Goal: Task Accomplishment & Management: Complete application form

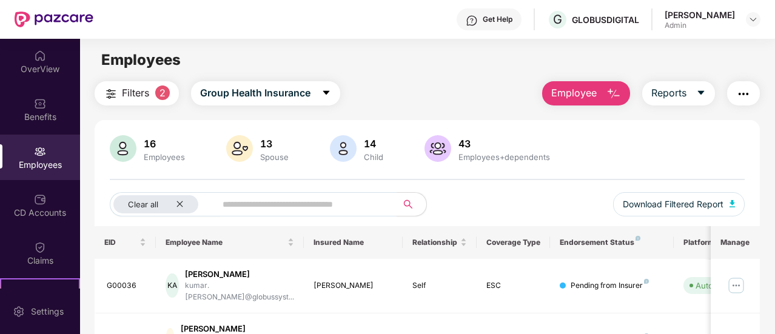
click at [688, 16] on div "[PERSON_NAME]" at bounding box center [700, 15] width 70 height 12
click at [751, 18] on img at bounding box center [753, 20] width 10 height 10
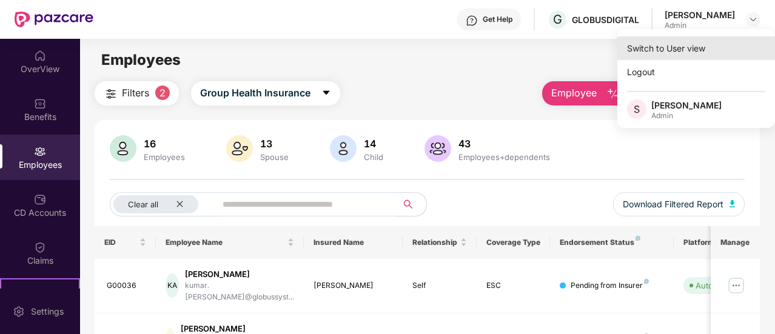
click at [689, 44] on div "Switch to User view" at bounding box center [696, 48] width 158 height 24
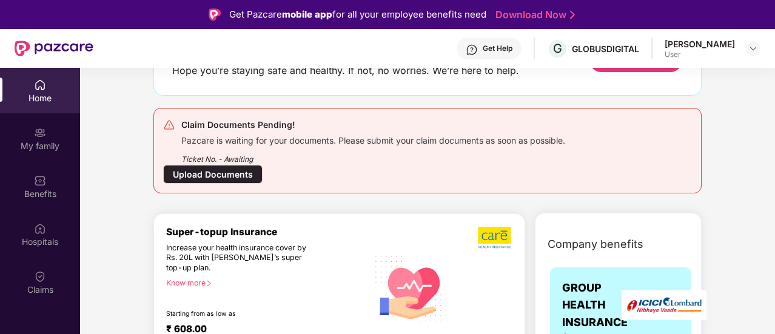
scroll to position [121, 0]
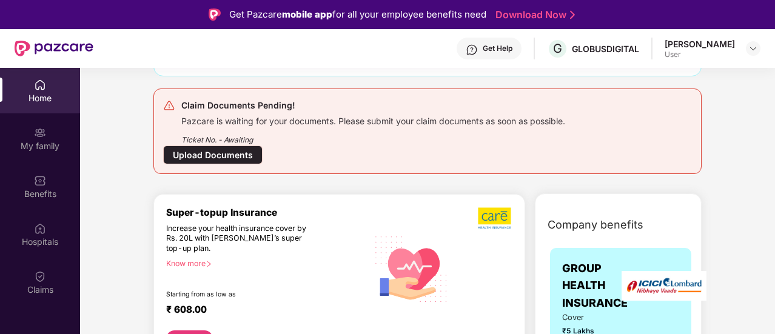
click at [221, 149] on div "Upload Documents" at bounding box center [212, 155] width 99 height 19
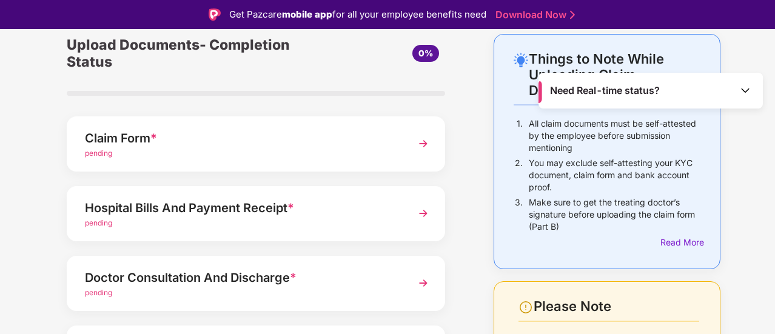
scroll to position [121, 0]
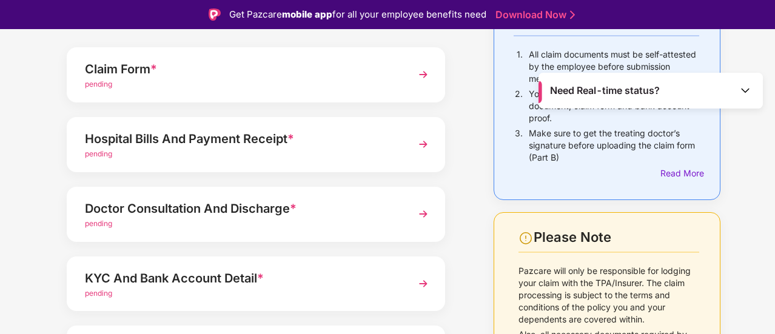
click at [183, 72] on div "Claim Form *" at bounding box center [242, 68] width 314 height 19
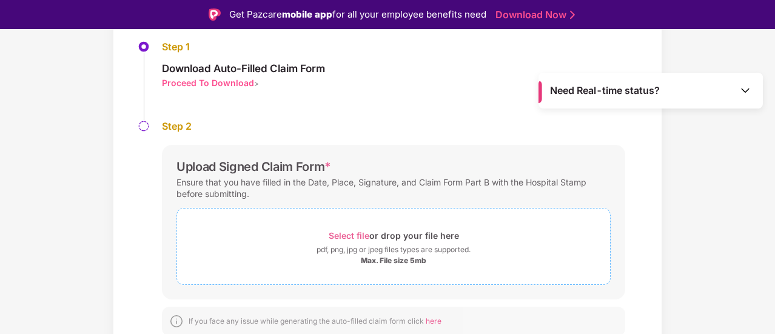
scroll to position [133, 0]
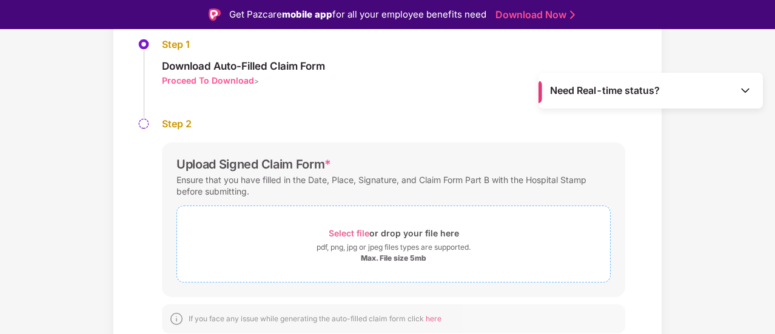
click at [370, 227] on div "Select file or drop your file here" at bounding box center [394, 233] width 130 height 16
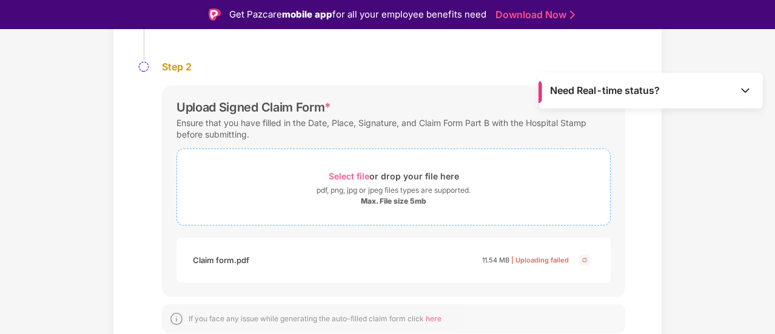
scroll to position [29, 0]
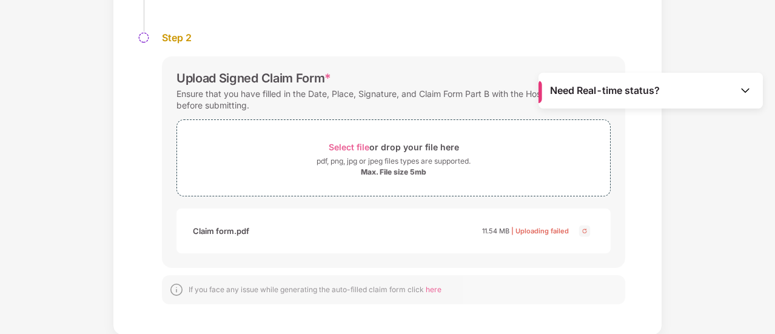
click at [583, 230] on img at bounding box center [584, 231] width 15 height 15
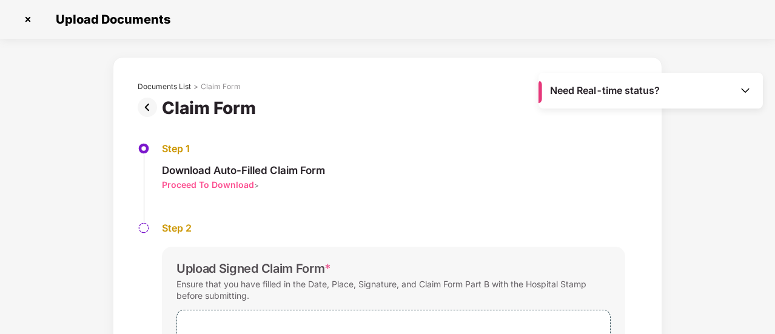
scroll to position [190, 0]
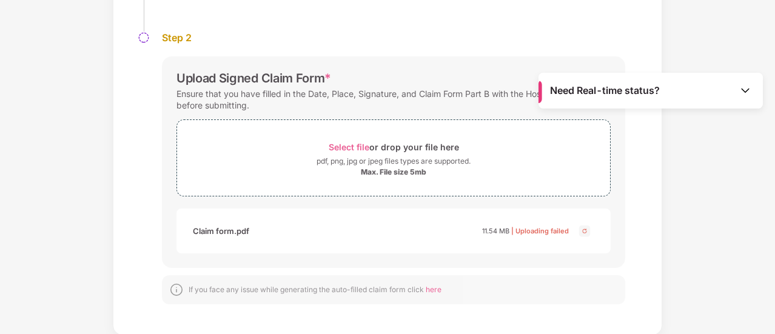
click at [747, 92] on img at bounding box center [745, 90] width 12 height 12
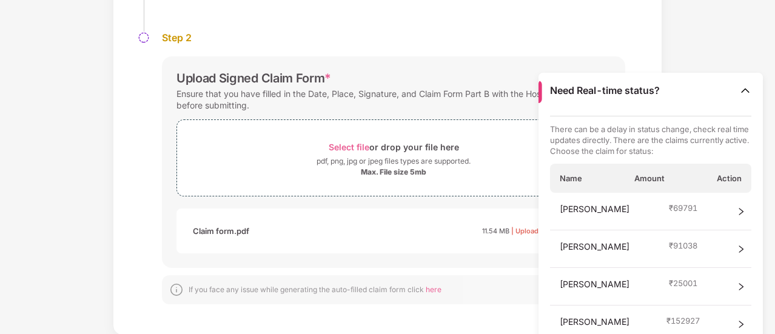
click at [721, 232] on div "[PERSON_NAME] ₹ 91038" at bounding box center [651, 249] width 202 height 38
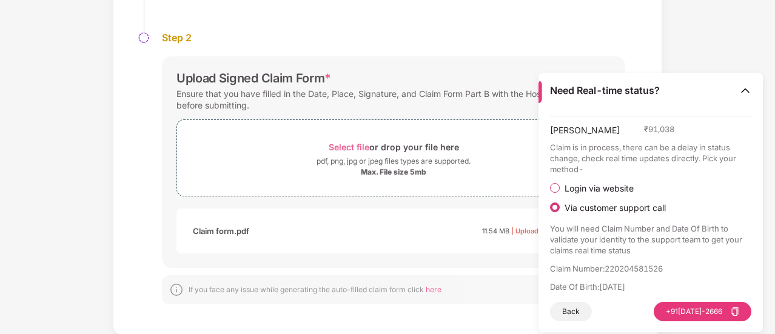
click at [731, 24] on div "Documents List > Claim Form Claim Form Step 1 Download Auto-Filled Claim Form P…" at bounding box center [387, 101] width 775 height 469
click at [573, 315] on button "Back" at bounding box center [571, 311] width 42 height 19
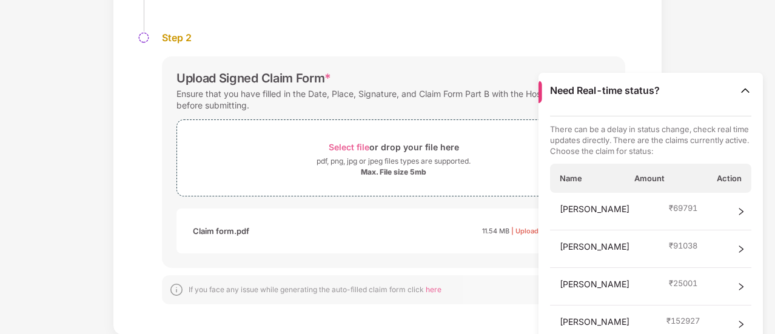
click at [750, 87] on img at bounding box center [745, 90] width 12 height 12
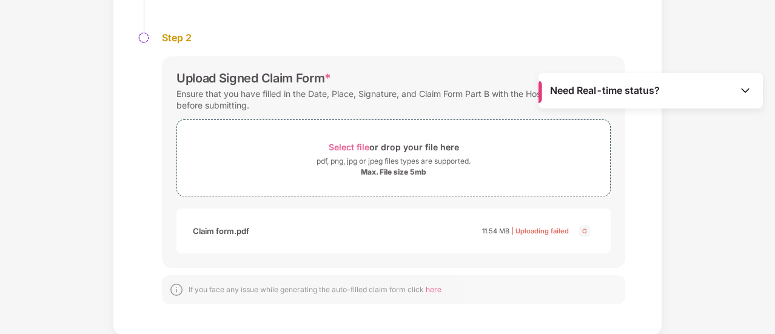
click at [707, 58] on div "Documents List > Claim Form Claim Form Step 1 Download Auto-Filled Claim Form P…" at bounding box center [387, 101] width 775 height 469
click at [375, 170] on div "Max. File size 5mb" at bounding box center [394, 172] width 66 height 10
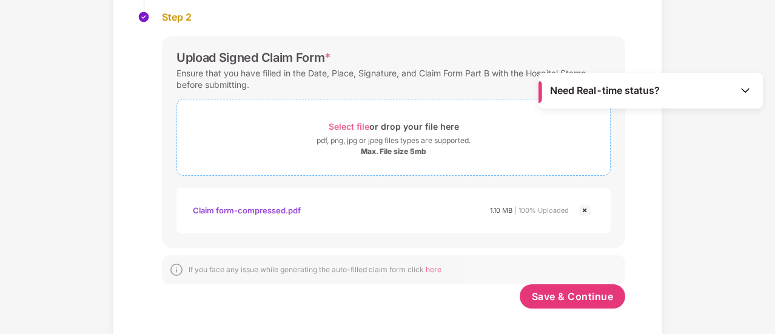
scroll to position [221, 0]
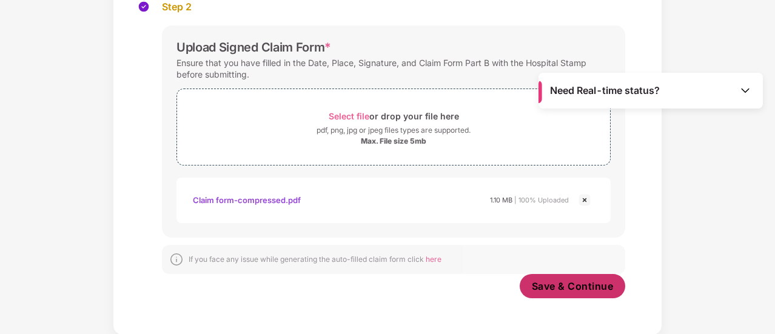
click at [571, 287] on span "Save & Continue" at bounding box center [573, 286] width 82 height 13
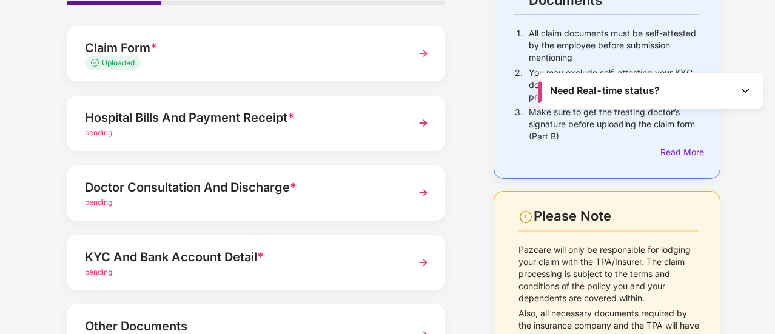
scroll to position [121, 0]
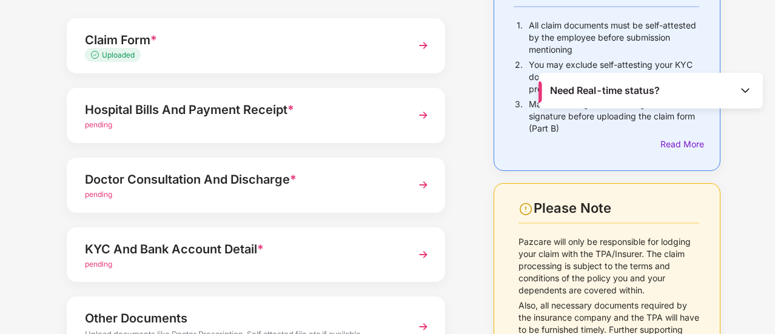
click at [99, 126] on span "pending" at bounding box center [98, 124] width 27 height 9
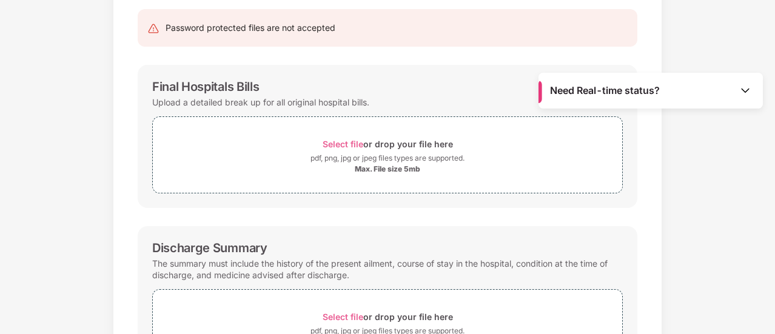
scroll to position [0, 0]
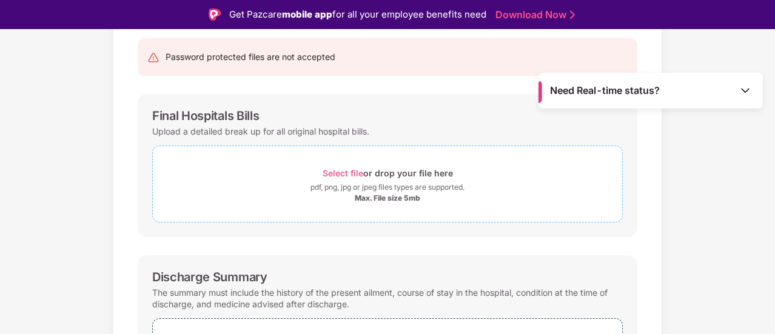
click at [370, 196] on div "Max. File size 5mb" at bounding box center [388, 198] width 66 height 10
click at [377, 195] on div "Max. File size 5mb" at bounding box center [388, 198] width 66 height 10
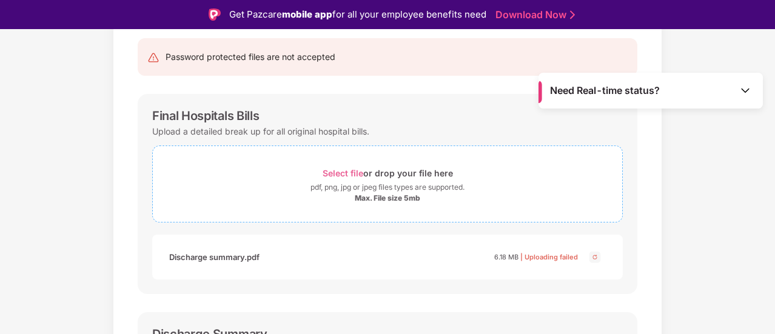
click at [375, 198] on div "Max. File size 5mb" at bounding box center [388, 198] width 66 height 10
click at [594, 257] on img at bounding box center [595, 257] width 15 height 15
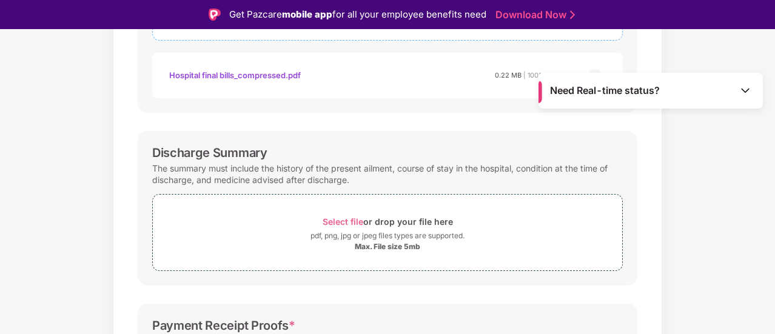
scroll to position [364, 0]
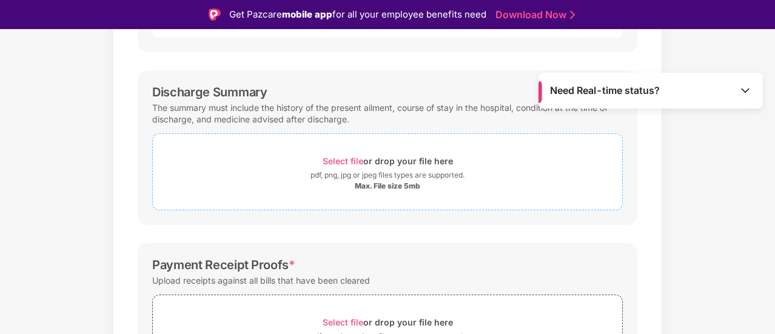
click at [380, 187] on div "Max. File size 5mb" at bounding box center [388, 186] width 66 height 10
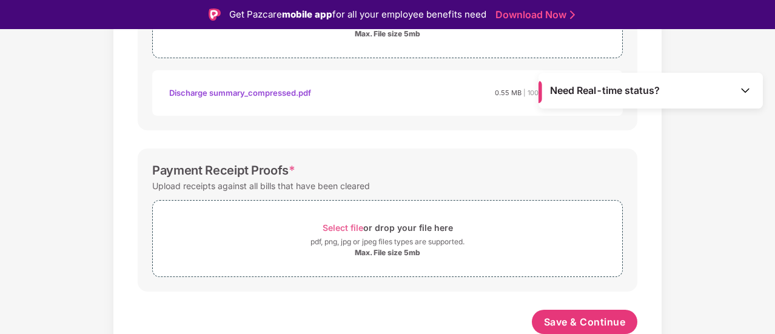
scroll to position [29, 0]
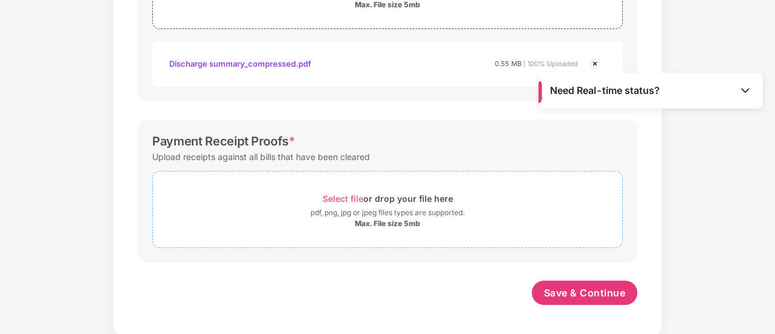
click at [385, 211] on div "pdf, png, jpg or jpeg files types are supported." at bounding box center [388, 213] width 154 height 12
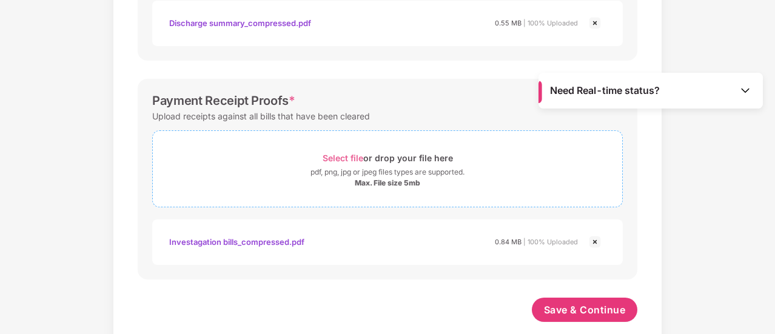
scroll to position [574, 0]
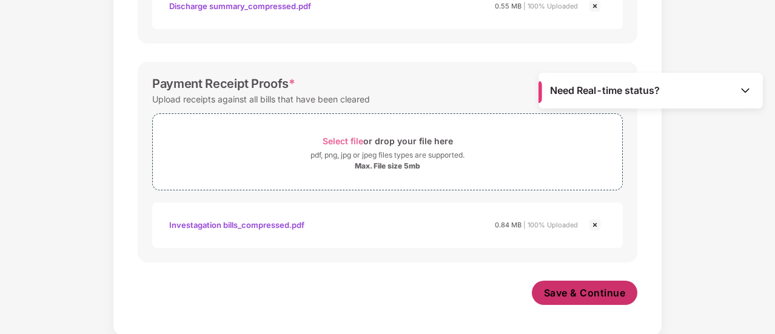
click at [572, 291] on span "Save & Continue" at bounding box center [585, 292] width 82 height 13
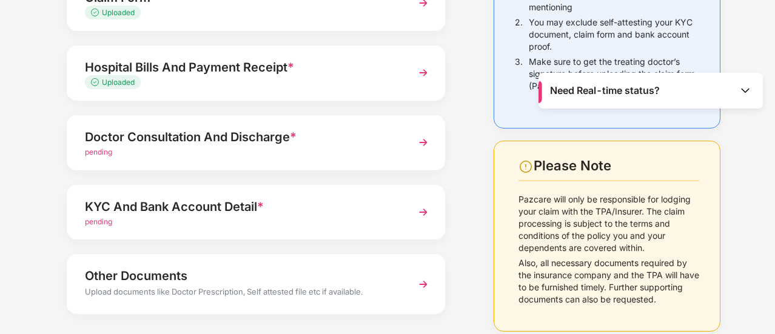
scroll to position [182, 0]
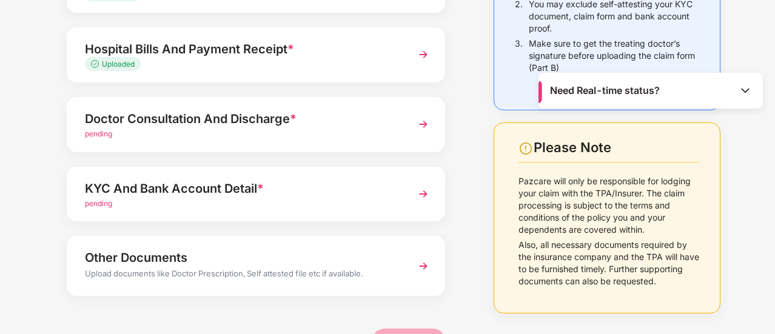
click at [135, 132] on div "pending" at bounding box center [242, 135] width 314 height 12
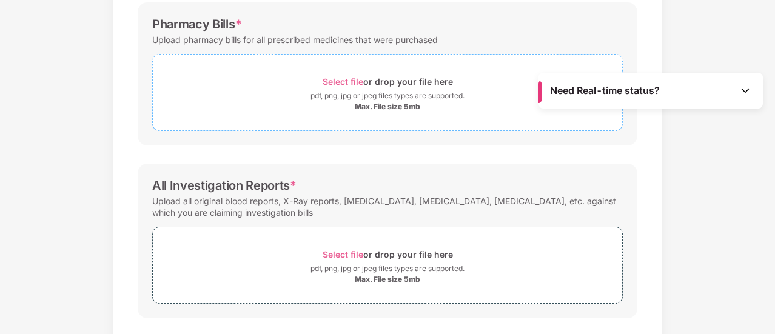
scroll to position [340, 0]
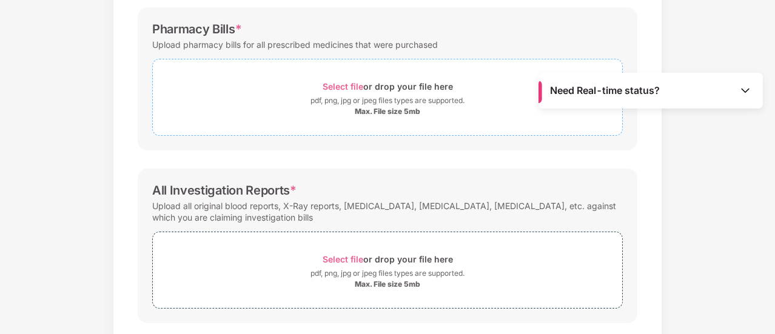
click at [340, 82] on span "Select file" at bounding box center [343, 86] width 41 height 10
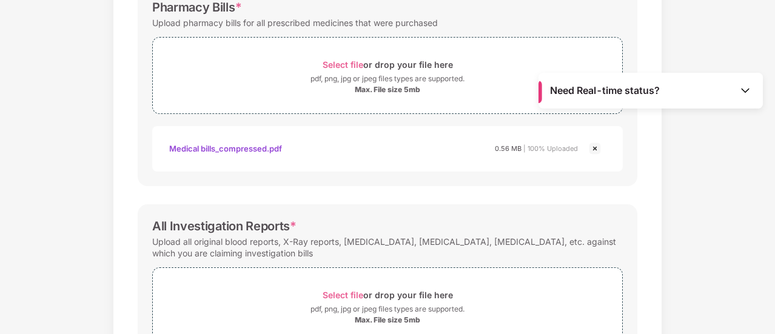
scroll to position [459, 0]
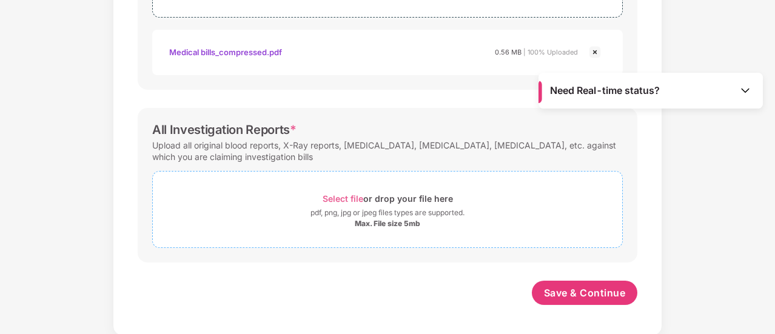
click at [346, 197] on span "Select file" at bounding box center [343, 198] width 41 height 10
click at [385, 220] on div "Max. File size 5mb" at bounding box center [388, 224] width 66 height 10
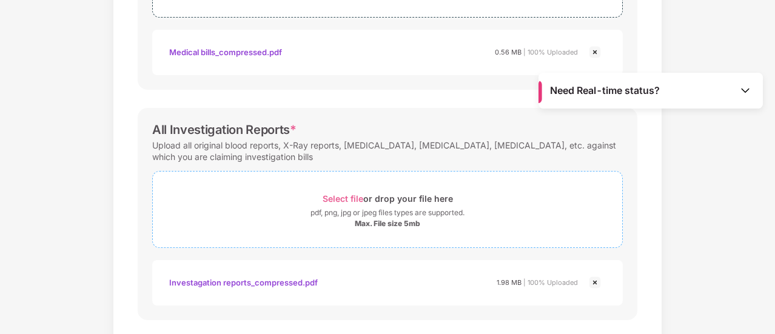
click at [344, 193] on span "Select file" at bounding box center [343, 198] width 41 height 10
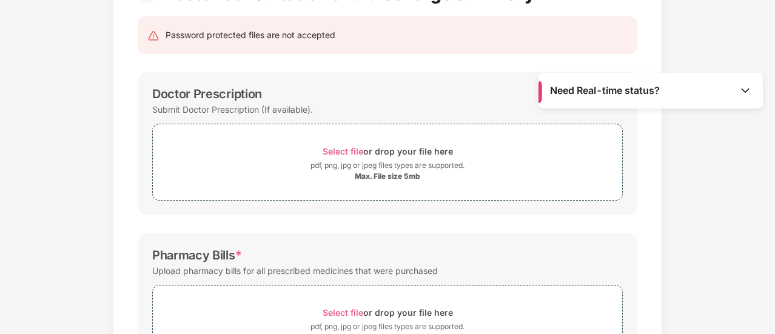
scroll to position [89, 0]
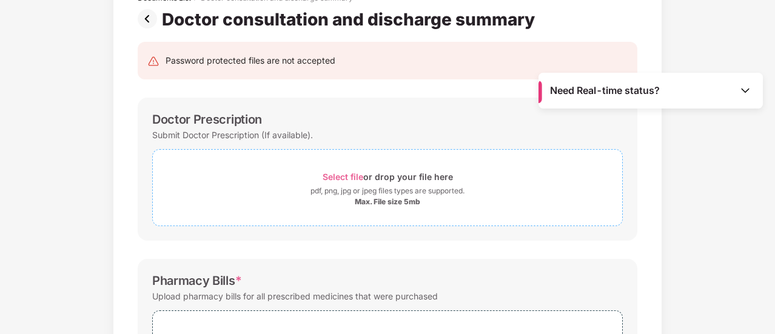
click at [368, 199] on div "Max. File size 5mb" at bounding box center [388, 202] width 66 height 10
click at [370, 203] on div "Max. File size 5mb" at bounding box center [388, 202] width 66 height 10
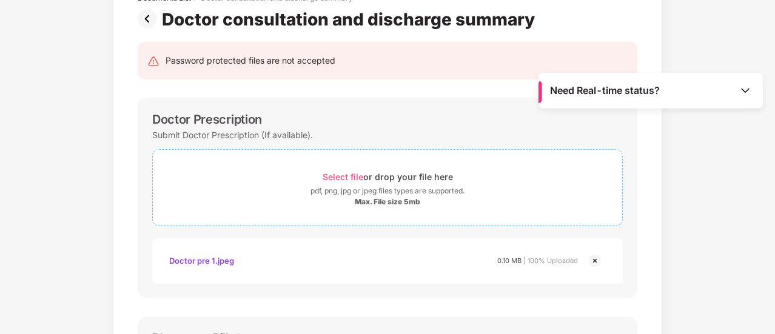
click at [346, 179] on span "Select file" at bounding box center [343, 177] width 41 height 10
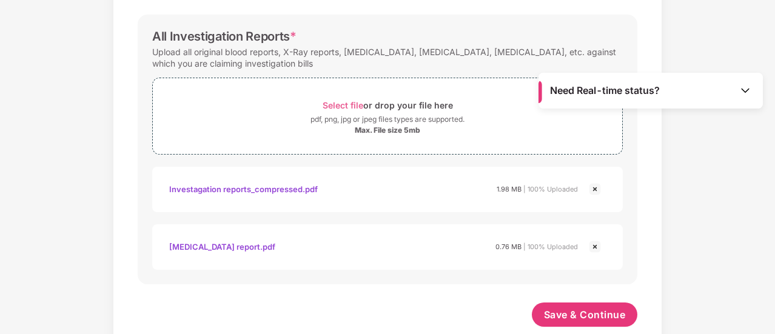
scroll to position [689, 0]
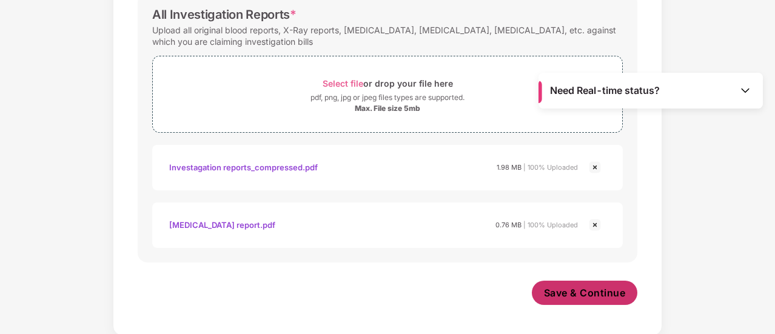
click at [580, 288] on span "Save & Continue" at bounding box center [585, 292] width 82 height 13
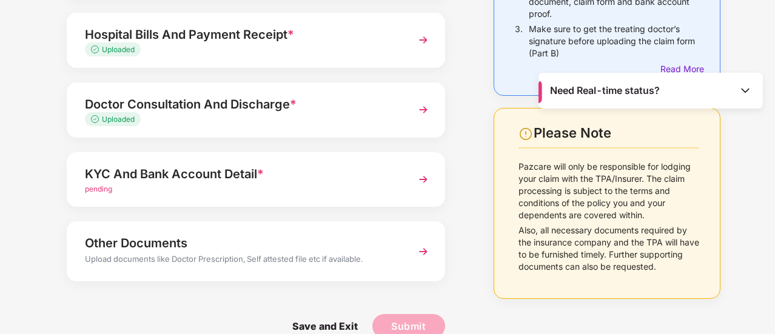
scroll to position [218, 0]
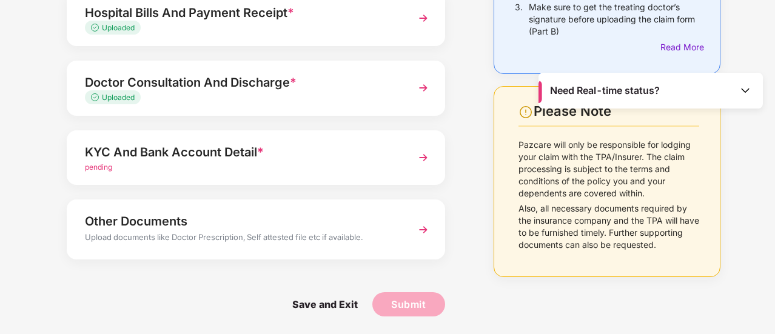
click at [113, 163] on div "pending" at bounding box center [242, 168] width 314 height 12
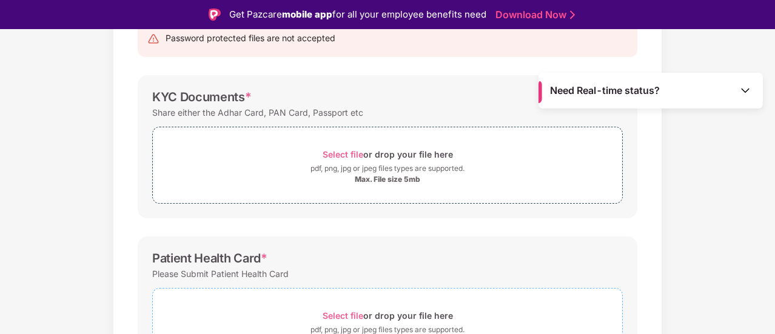
scroll to position [97, 0]
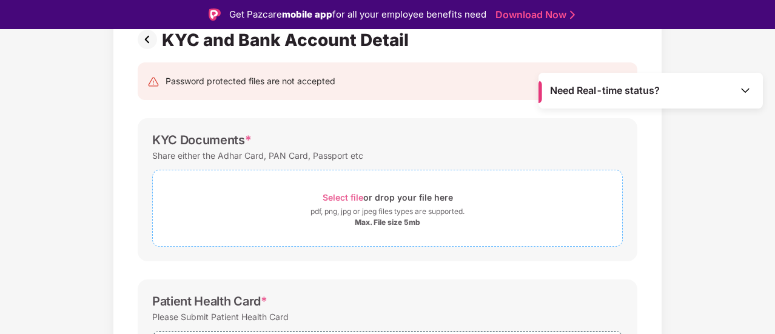
click at [377, 220] on div "Max. File size 5mb" at bounding box center [388, 223] width 66 height 10
click at [369, 215] on div "pdf, png, jpg or jpeg files types are supported." at bounding box center [388, 212] width 154 height 12
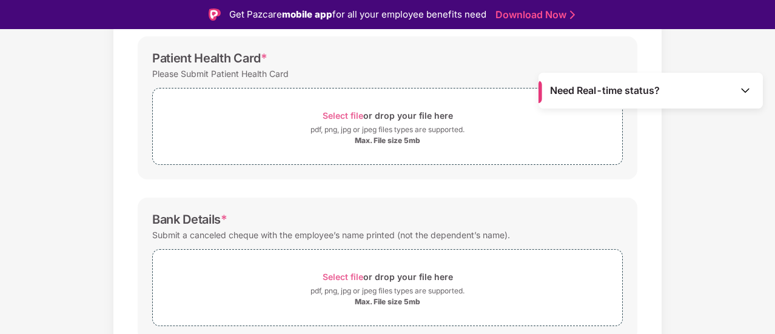
scroll to position [397, 0]
click at [391, 140] on div "Max. File size 5mb" at bounding box center [388, 142] width 66 height 10
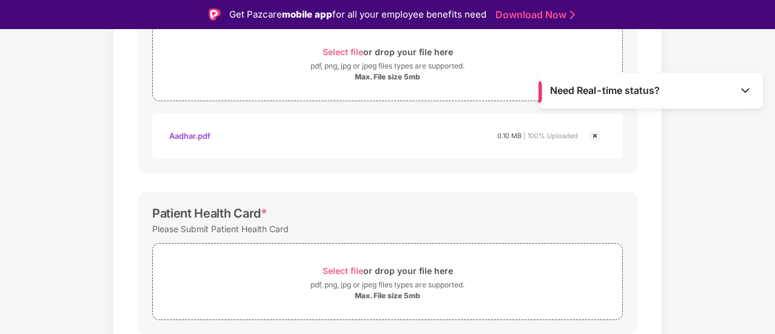
scroll to position [303, 0]
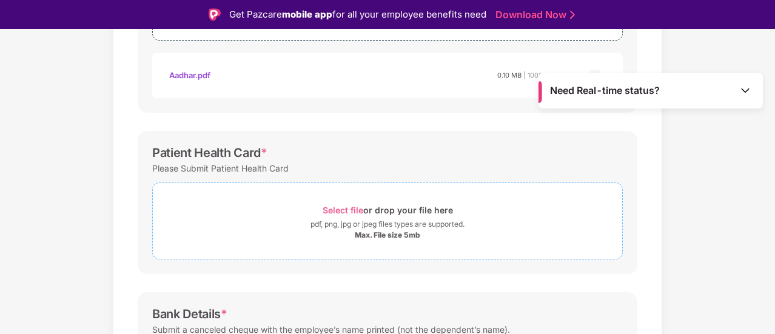
click at [364, 234] on div "Max. File size 5mb" at bounding box center [388, 235] width 66 height 10
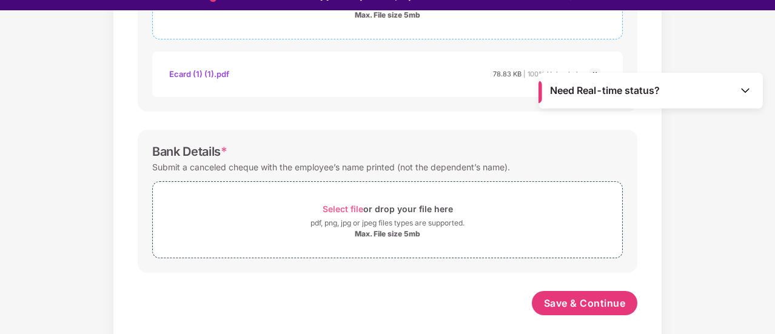
scroll to position [29, 0]
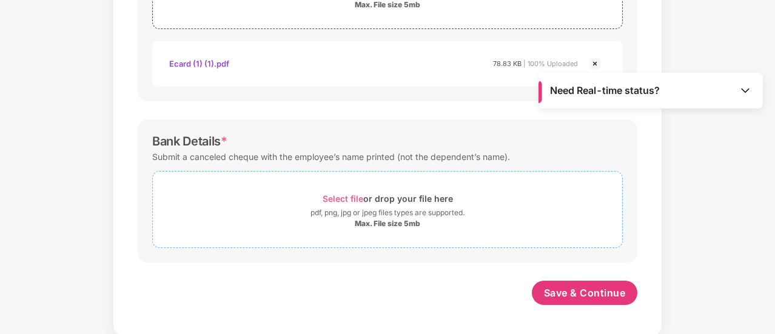
click at [348, 195] on span "Select file" at bounding box center [343, 198] width 41 height 10
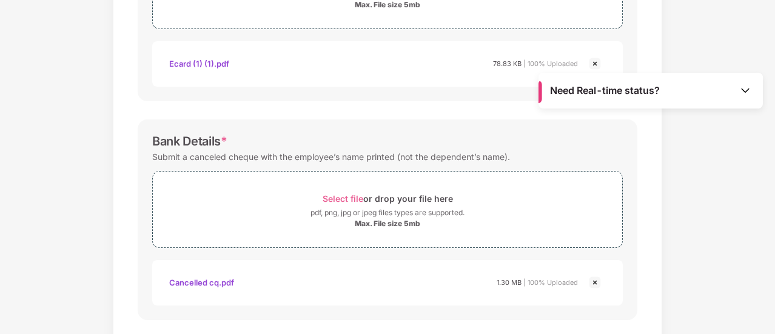
scroll to position [562, 0]
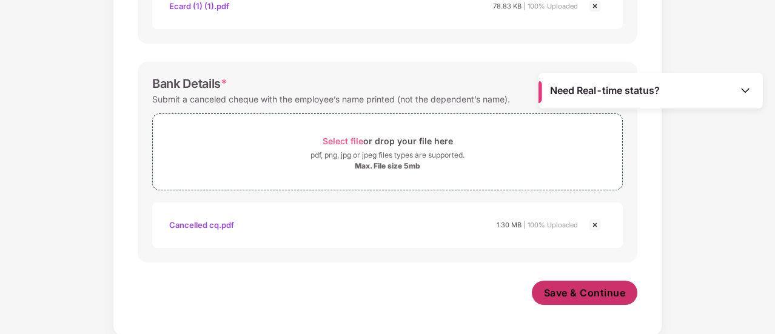
click at [585, 287] on span "Save & Continue" at bounding box center [585, 292] width 82 height 13
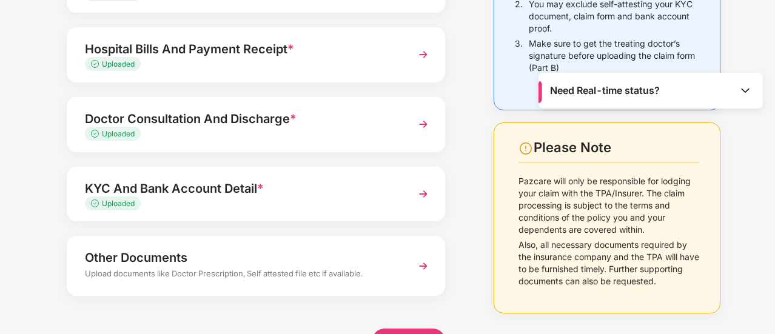
scroll to position [218, 0]
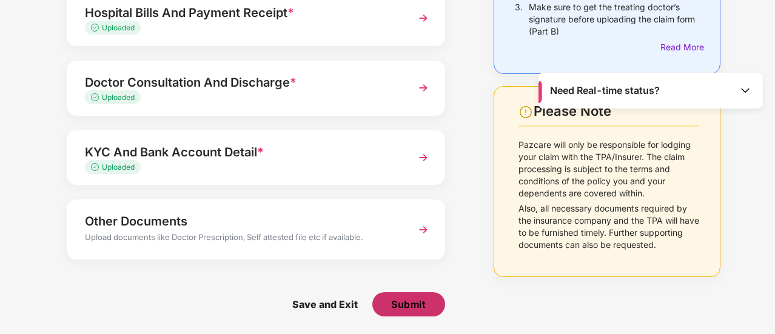
click at [401, 306] on span "Submit" at bounding box center [408, 304] width 35 height 13
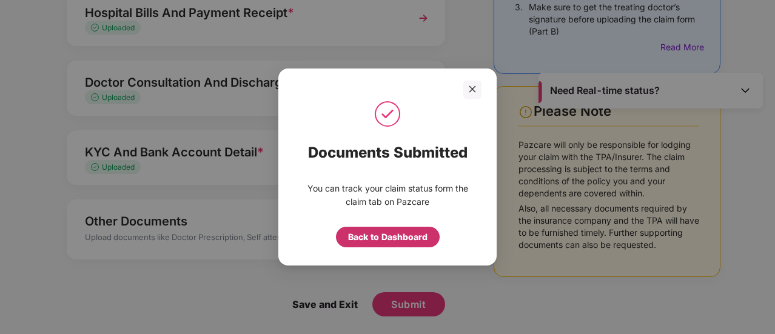
click at [387, 238] on div "Back to Dashboard" at bounding box center [387, 236] width 79 height 13
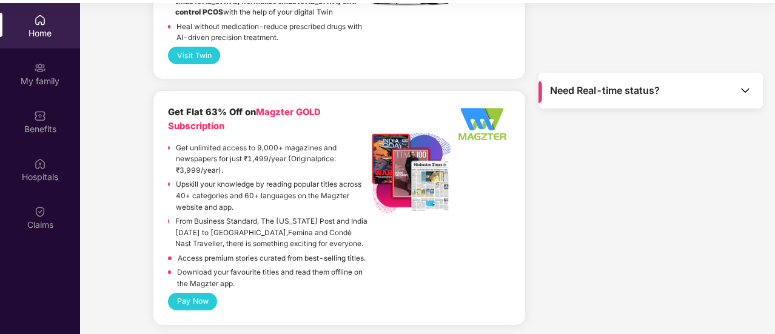
scroll to position [68, 0]
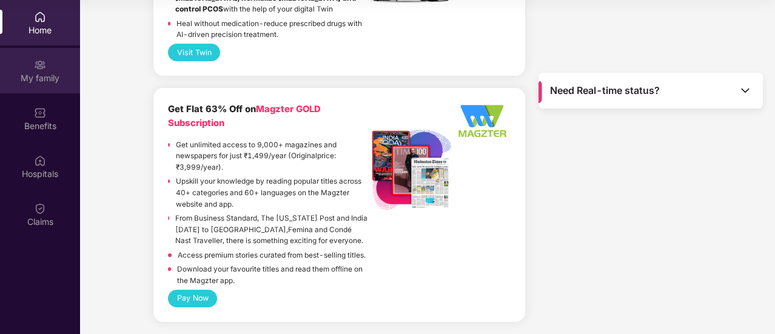
click at [45, 69] on img at bounding box center [40, 65] width 12 height 12
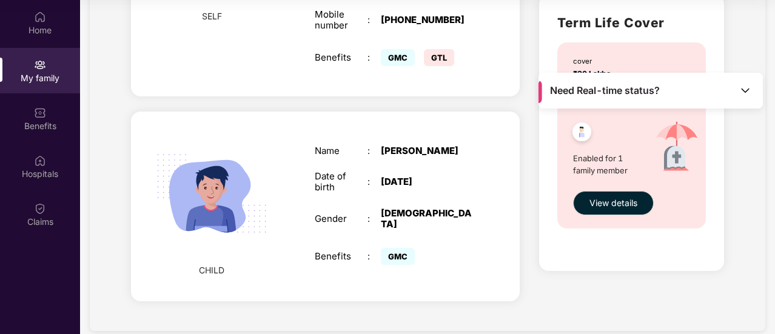
scroll to position [398, 0]
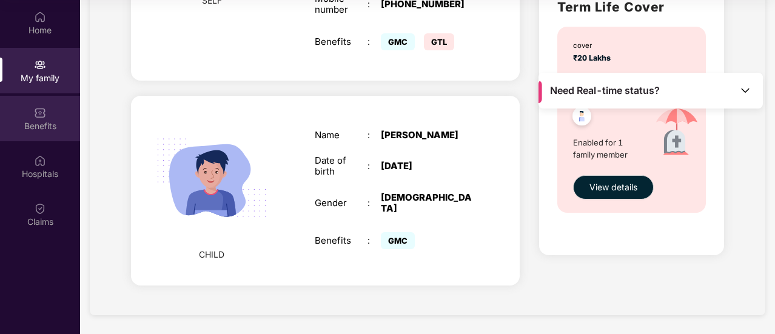
click at [39, 120] on div "Benefits" at bounding box center [40, 126] width 80 height 12
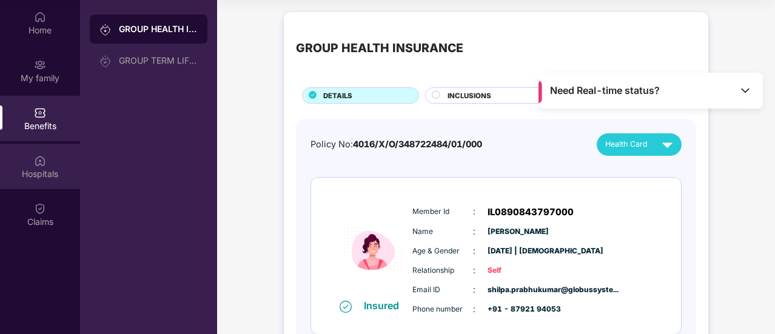
click at [44, 172] on div "Hospitals" at bounding box center [40, 174] width 80 height 12
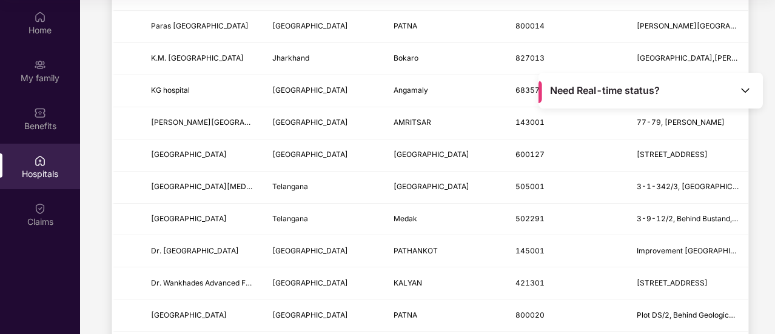
scroll to position [61, 0]
